Goal: Ask a question: Seek information or help from site administrators or community

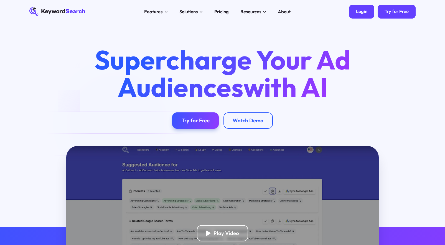
drag, startPoint x: 0, startPoint y: 0, endPoint x: 360, endPoint y: 15, distance: 359.8
click at [224, 13] on div "Pricing" at bounding box center [221, 11] width 14 height 7
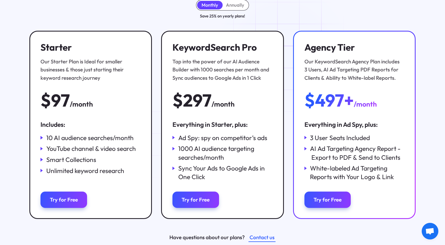
scroll to position [78, 0]
click at [285, 22] on div "Monthly Annually Save 25% on yearly plans! Starter Our Starter Plan is Ideal fo…" at bounding box center [222, 120] width 386 height 243
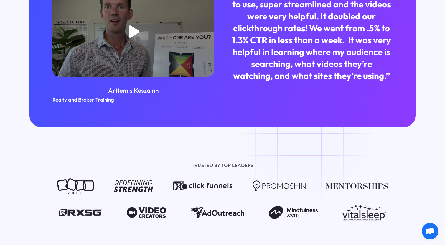
scroll to position [550, 0]
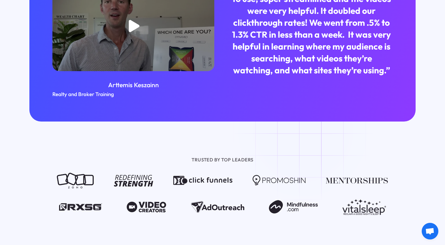
click at [427, 228] on span "Open chat" at bounding box center [429, 232] width 9 height 8
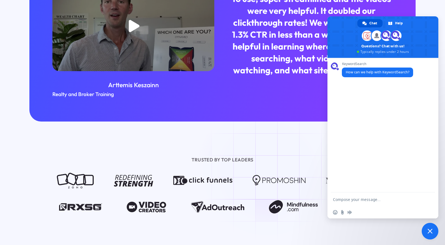
scroll to position [0, 0]
click at [354, 202] on textarea "Compose your message..." at bounding box center [377, 200] width 89 height 14
type textarea "what are collections"
click at [429, 200] on span "Send" at bounding box center [428, 200] width 4 height 4
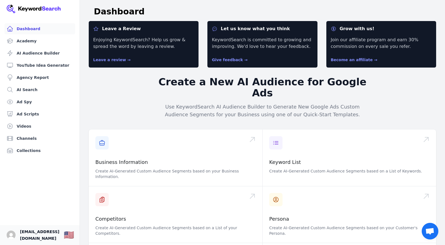
click at [47, 236] on span "[EMAIL_ADDRESS][DOMAIN_NAME]" at bounding box center [39, 235] width 39 height 13
click at [19, 151] on link "Collections" at bounding box center [39, 150] width 71 height 11
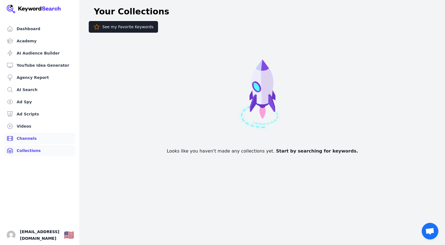
click at [23, 140] on link "Channels" at bounding box center [39, 138] width 71 height 11
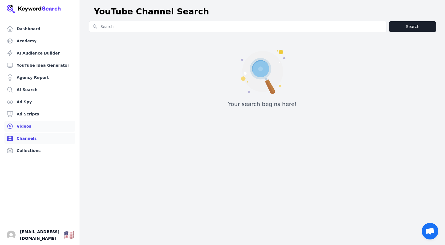
click at [20, 125] on link "Videos" at bounding box center [39, 126] width 71 height 11
click at [23, 115] on link "Ad Scripts" at bounding box center [39, 114] width 71 height 11
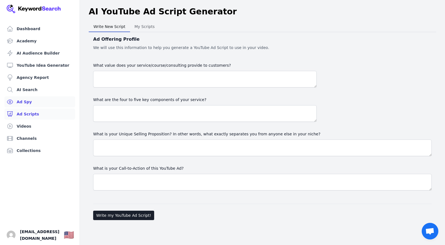
click at [24, 102] on link "Ad Spy" at bounding box center [39, 101] width 71 height 11
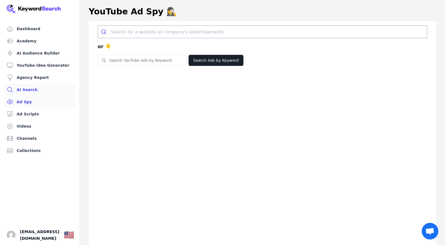
click at [25, 89] on link "AI Search" at bounding box center [39, 89] width 71 height 11
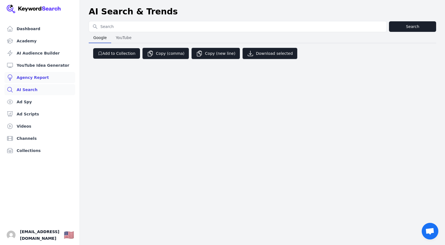
click at [31, 75] on link "Agency Report" at bounding box center [39, 77] width 71 height 11
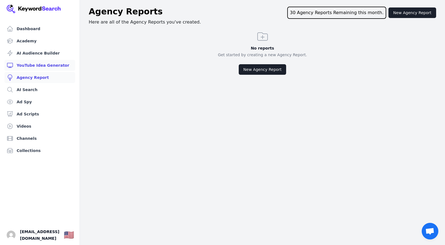
click at [38, 66] on link "YouTube Idea Generator" at bounding box center [39, 65] width 71 height 11
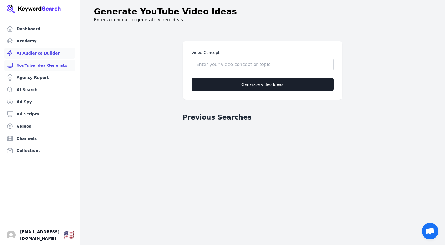
click at [27, 52] on link "AI Audience Builder" at bounding box center [39, 53] width 71 height 11
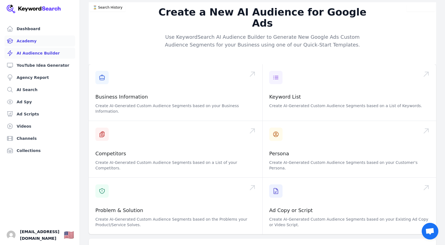
click at [29, 41] on link "Academy" at bounding box center [39, 40] width 71 height 11
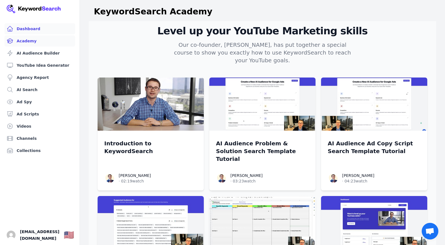
click at [26, 29] on link "Dashboard" at bounding box center [39, 28] width 71 height 11
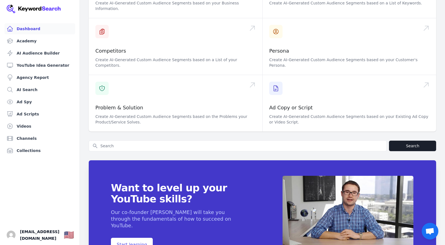
scroll to position [168, 0]
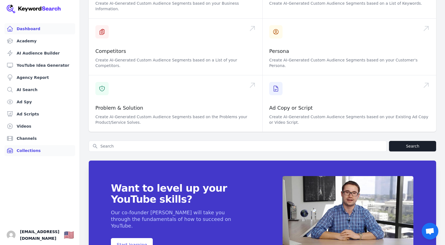
click at [26, 150] on link "Collections" at bounding box center [39, 150] width 71 height 11
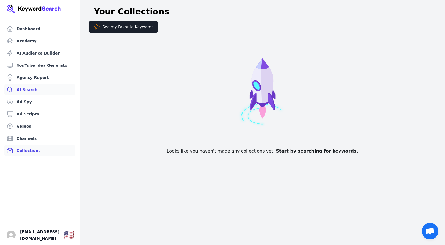
click at [22, 86] on link "AI Search" at bounding box center [39, 89] width 71 height 11
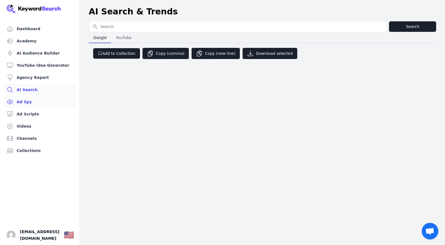
click at [24, 102] on link "Ad Spy" at bounding box center [39, 101] width 71 height 11
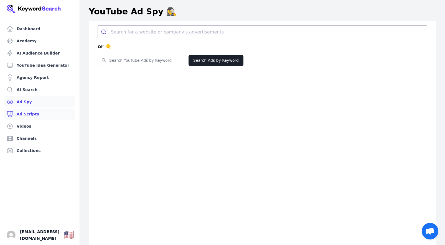
click at [23, 113] on link "Ad Scripts" at bounding box center [39, 114] width 71 height 11
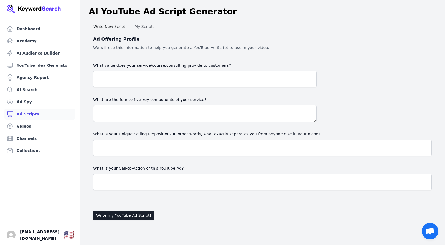
scroll to position [7, 0]
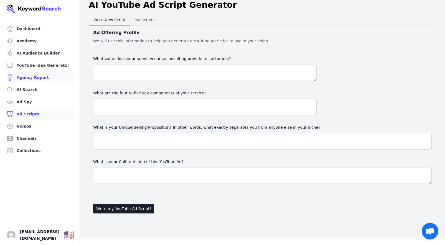
click at [33, 77] on link "Agency Report" at bounding box center [39, 77] width 71 height 11
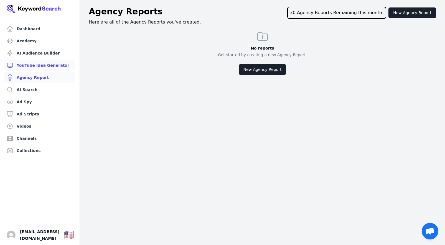
click at [31, 66] on link "YouTube Idea Generator" at bounding box center [39, 65] width 71 height 11
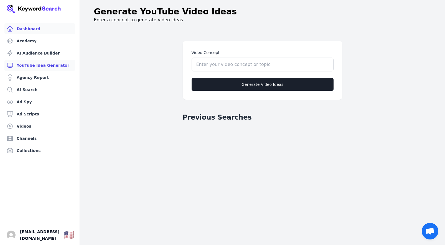
click at [27, 29] on link "Dashboard" at bounding box center [39, 28] width 71 height 11
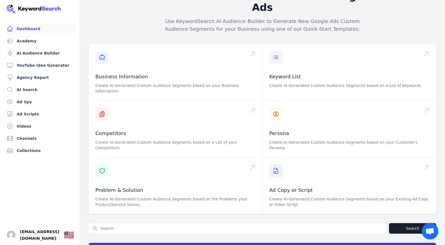
scroll to position [86, 0]
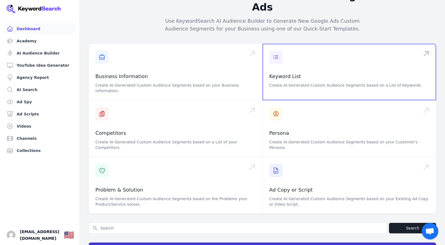
click at [315, 56] on span at bounding box center [348, 72] width 173 height 57
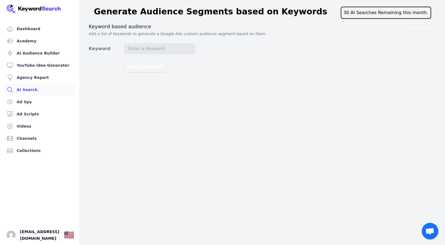
click at [28, 89] on link "AI Search" at bounding box center [39, 89] width 71 height 11
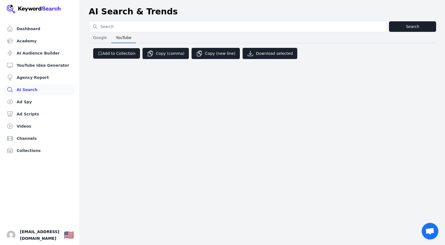
click at [124, 37] on span "YouTube" at bounding box center [124, 38] width 20 height 8
click at [26, 102] on link "Ad Spy" at bounding box center [39, 101] width 71 height 11
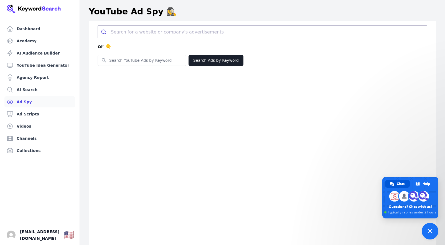
type textarea "what are collections"
